Goal: Share content: Share content

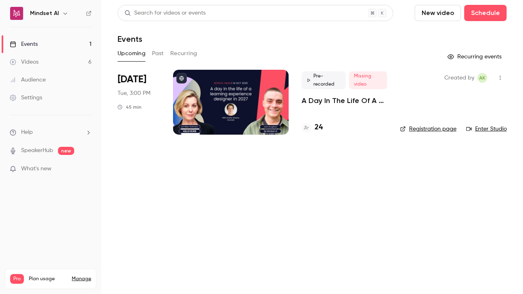
click at [324, 95] on div "Pre-recorded Missing video A Day In The Life Of A Learning Experience Designer …" at bounding box center [345, 88] width 86 height 34
click at [333, 98] on p "A Day In The Life Of A Learning Experience Designer In [DATE] | EdTech Talks EP2" at bounding box center [345, 101] width 86 height 10
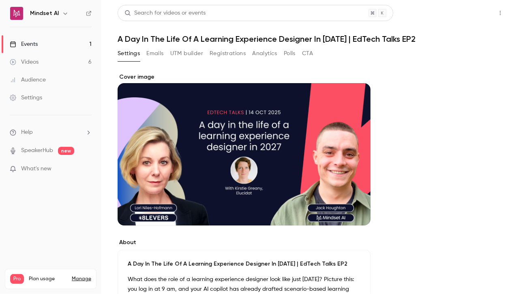
click at [461, 10] on button "Share" at bounding box center [472, 13] width 32 height 16
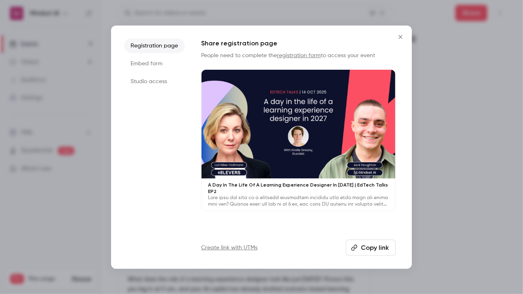
click at [376, 243] on button "Copy link" at bounding box center [371, 248] width 50 height 16
click at [505, 158] on div at bounding box center [261, 147] width 523 height 294
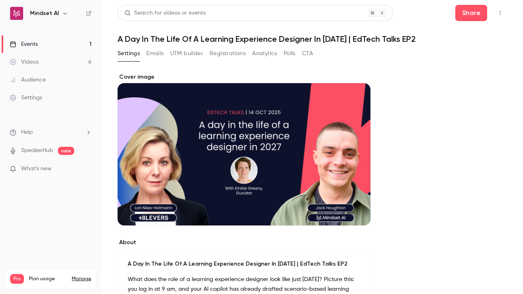
click at [36, 60] on div "Videos" at bounding box center [24, 62] width 29 height 8
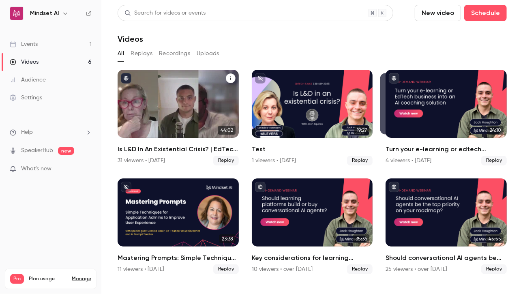
click at [217, 112] on div "Is L&D In An Existential Crisis? | EdTech Talks EP1" at bounding box center [178, 104] width 121 height 68
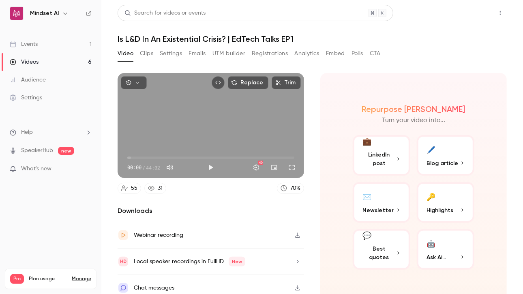
click at [473, 9] on button "Share" at bounding box center [472, 13] width 32 height 16
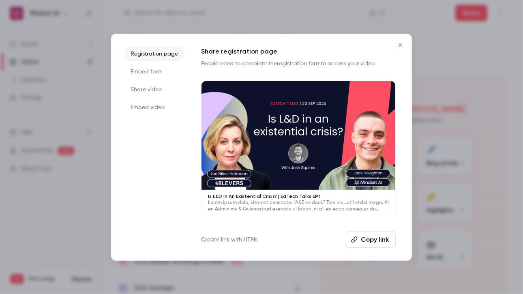
click at [377, 236] on button "Copy link" at bounding box center [371, 240] width 50 height 16
